Goal: Check status

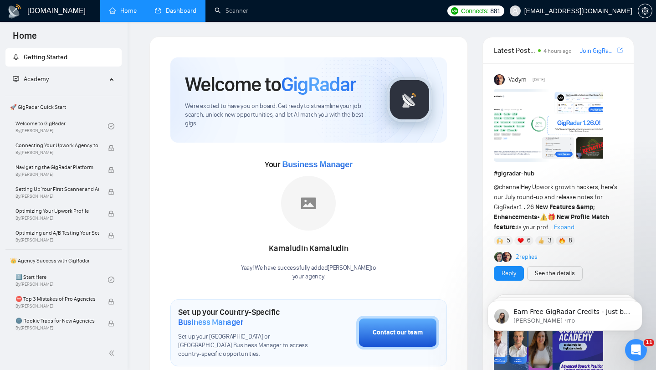
click at [183, 15] on link "Dashboard" at bounding box center [175, 11] width 41 height 8
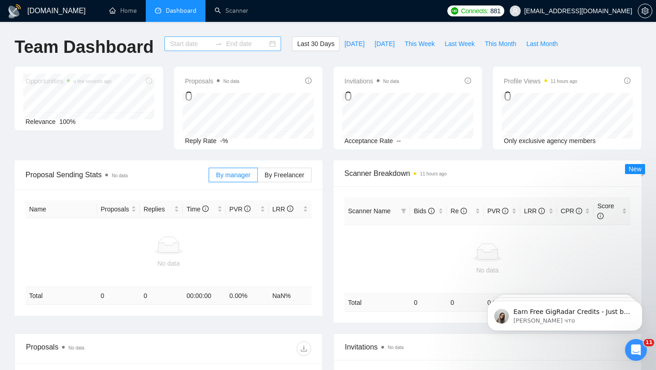
type input "[DATE]"
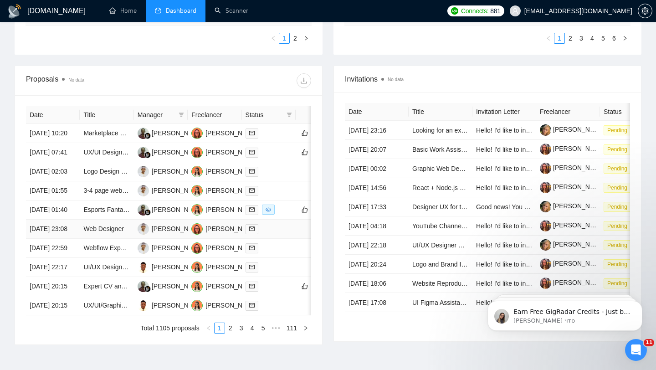
scroll to position [325, 0]
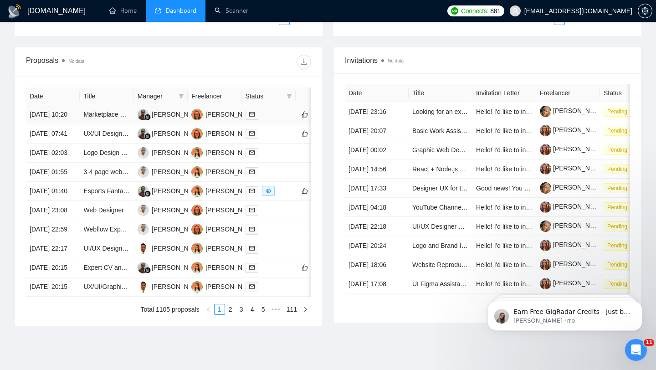
click at [282, 118] on div at bounding box center [269, 114] width 46 height 10
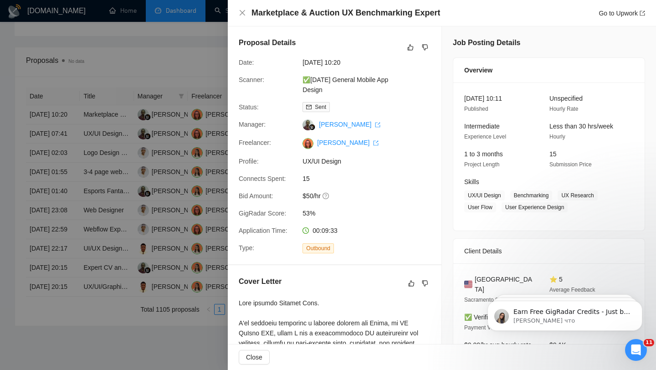
click at [157, 172] on div at bounding box center [328, 185] width 656 height 370
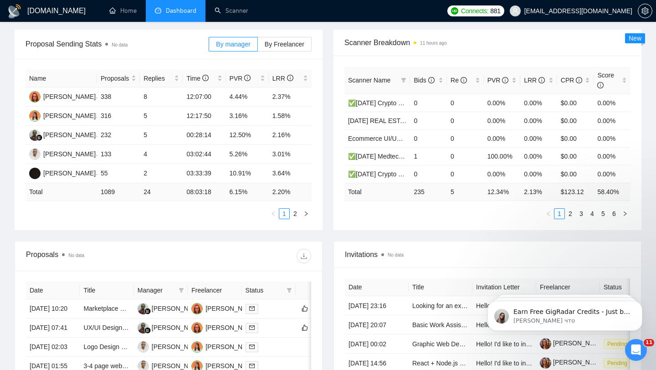
scroll to position [0, 0]
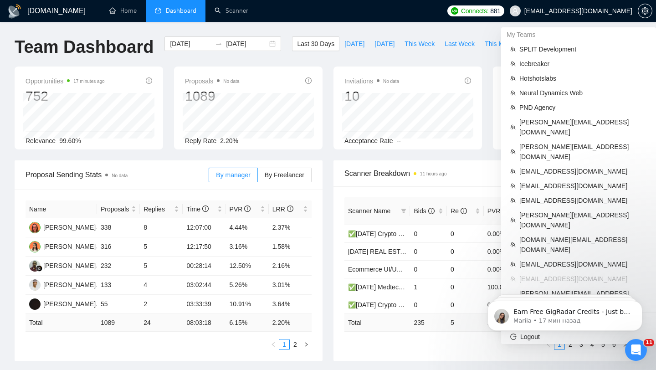
click at [603, 5] on span "[EMAIL_ADDRESS][DOMAIN_NAME]" at bounding box center [570, 10] width 133 height 29
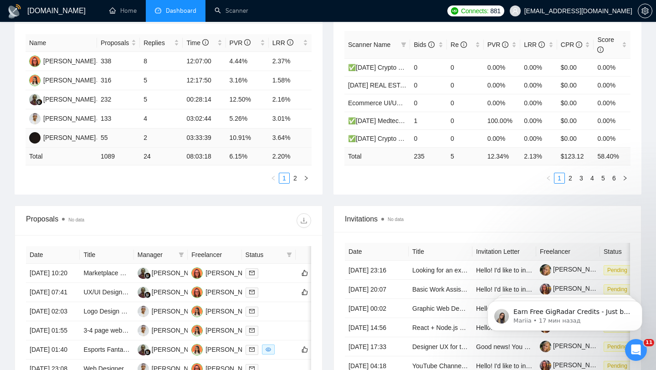
scroll to position [173, 0]
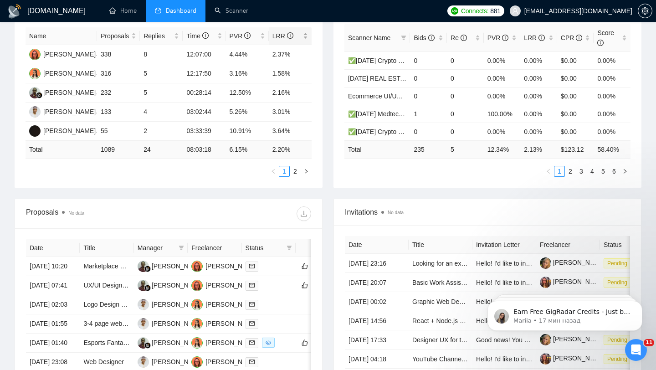
click at [304, 33] on div "LRR" at bounding box center [290, 36] width 36 height 10
click at [599, 5] on span "[EMAIL_ADDRESS][DOMAIN_NAME]" at bounding box center [570, 10] width 133 height 29
